Goal: Task Accomplishment & Management: Complete application form

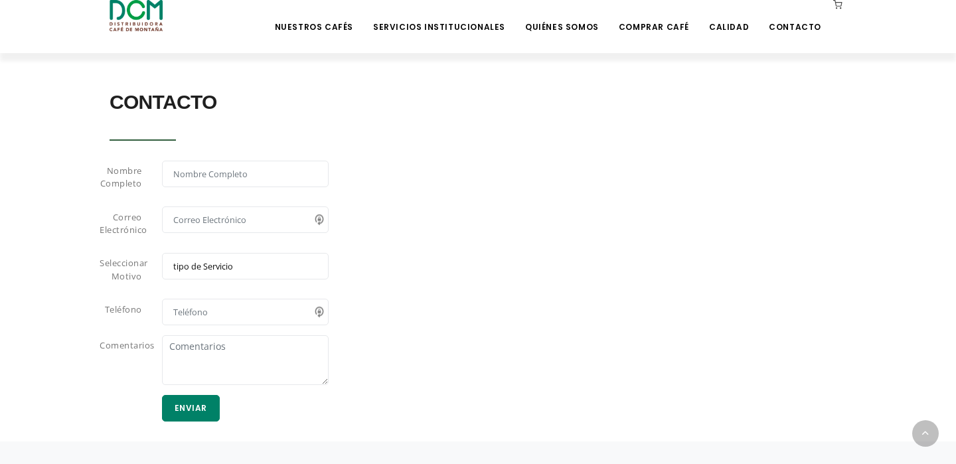
scroll to position [1114, 0]
click at [232, 264] on select "tipo de Servicio Café Equipo Servicio Técnico Suministros" at bounding box center [245, 263] width 167 height 27
select select "Equipo"
click at [162, 250] on select "tipo de Servicio Café Equipo Servicio Técnico Suministros" at bounding box center [245, 263] width 167 height 27
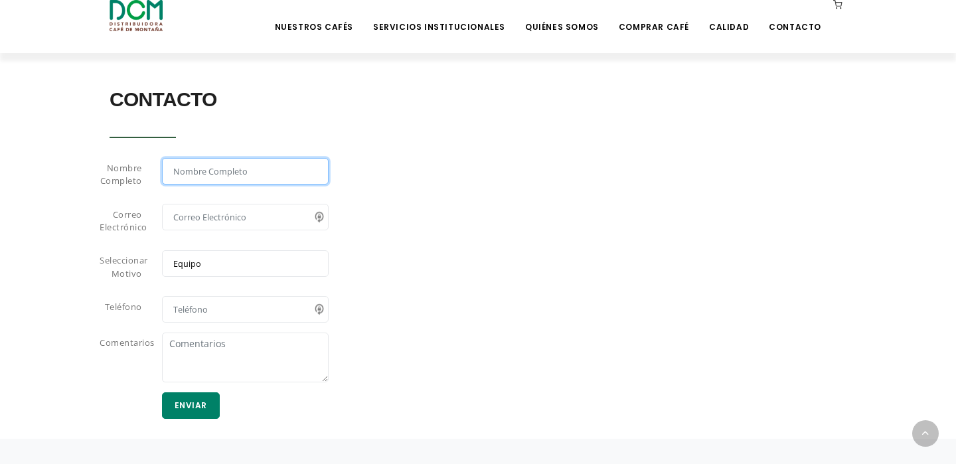
click at [216, 165] on input "text" at bounding box center [245, 171] width 167 height 27
type input "Iley Marchena"
type input "ileywu@gmail.com"
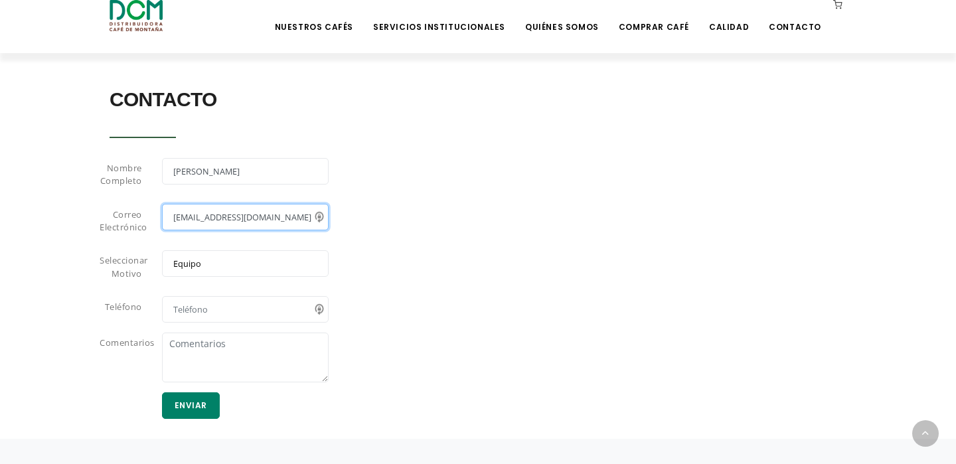
type input "88588267"
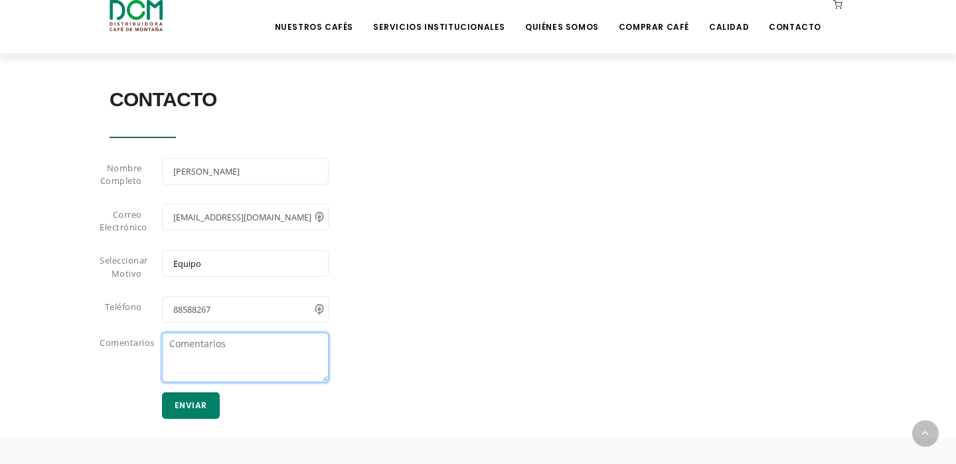
click at [246, 350] on textarea at bounding box center [245, 358] width 167 height 50
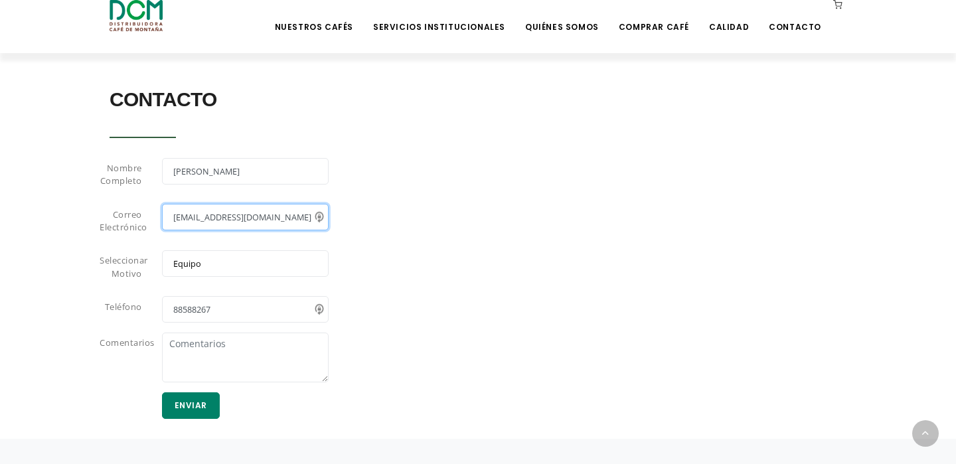
drag, startPoint x: 252, startPoint y: 214, endPoint x: 75, endPoint y: 216, distance: 177.3
click at [75, 216] on section "CONTACTO Nombre Completo Iley Marchena Correo Electrónico ileywu@gmail.com Sele…" at bounding box center [478, 250] width 956 height 378
type input "imarchena@konradgroup.com"
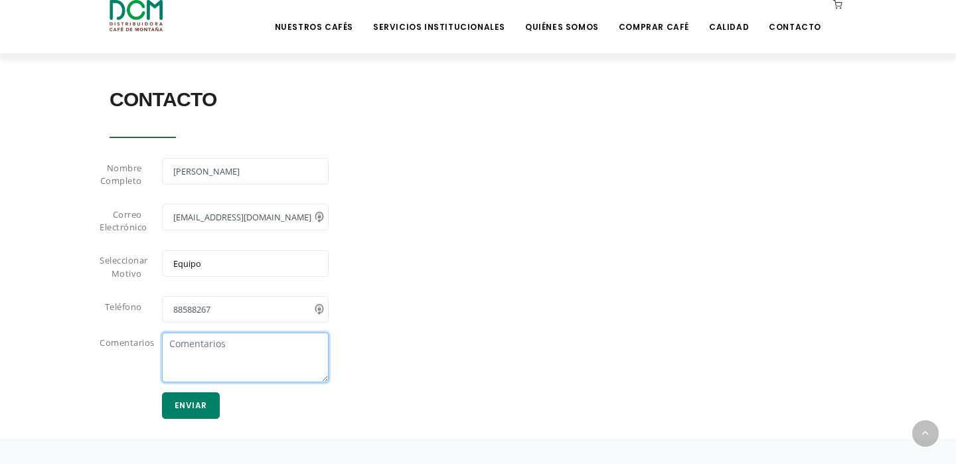
click at [228, 361] on textarea at bounding box center [245, 358] width 167 height 50
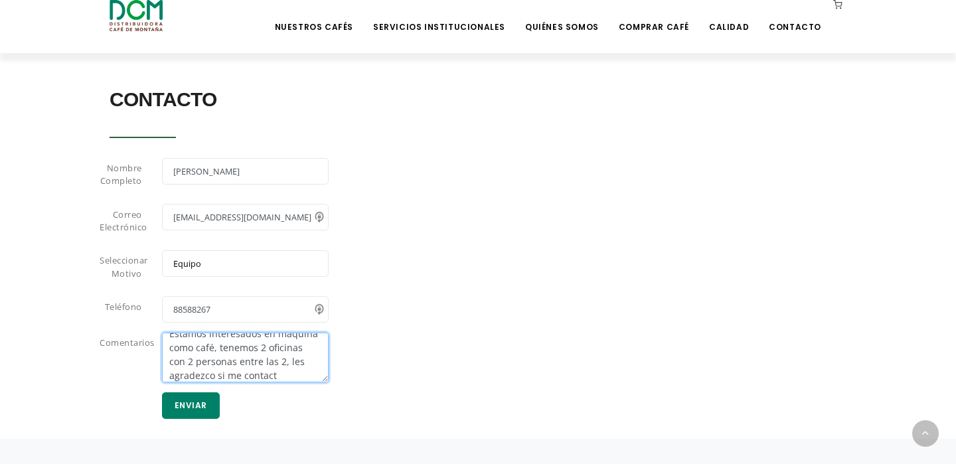
scroll to position [24, 0]
type textarea "Estamos interesados en máquina como café, tenemos 2 oficinas con 2 personas ent…"
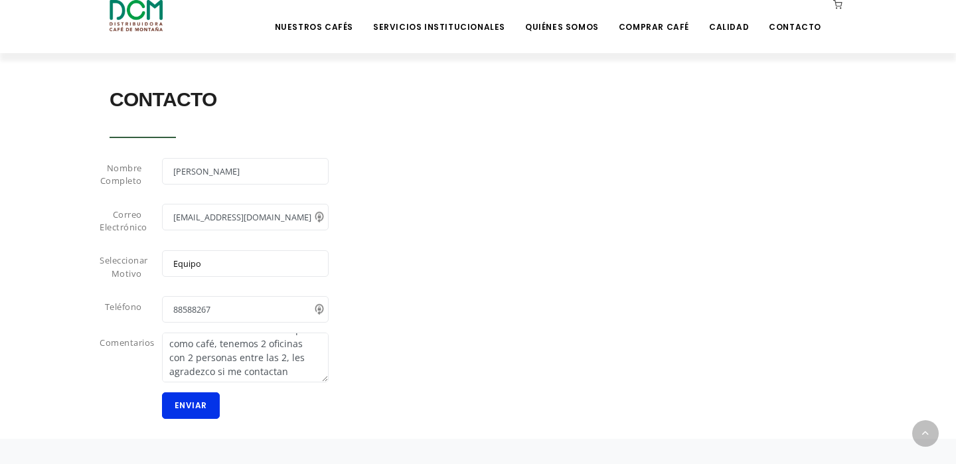
click at [183, 402] on button "Enviar" at bounding box center [191, 405] width 58 height 27
